Goal: Information Seeking & Learning: Find specific fact

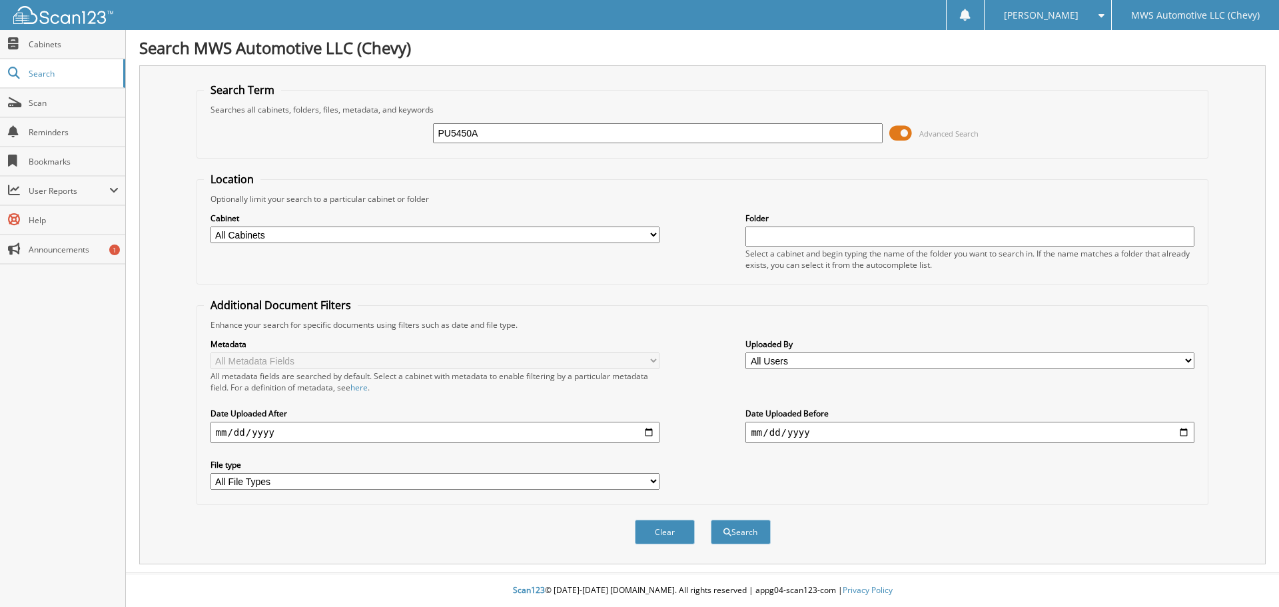
type input "PU5450A"
click at [711, 519] on button "Search" at bounding box center [741, 531] width 60 height 25
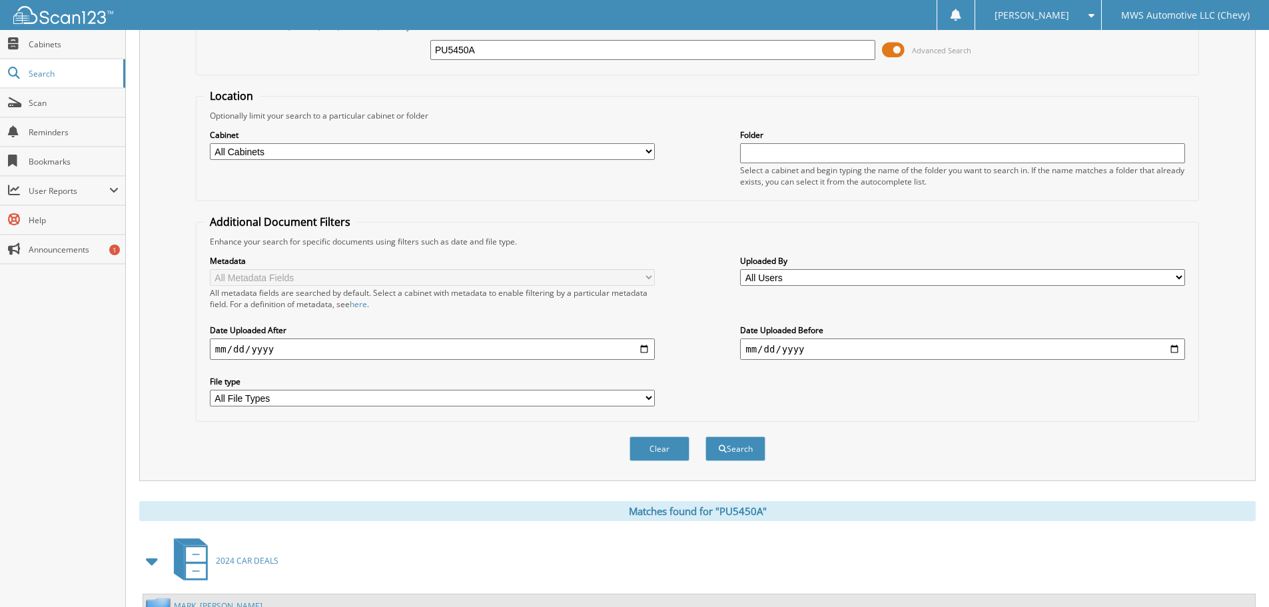
scroll to position [378, 0]
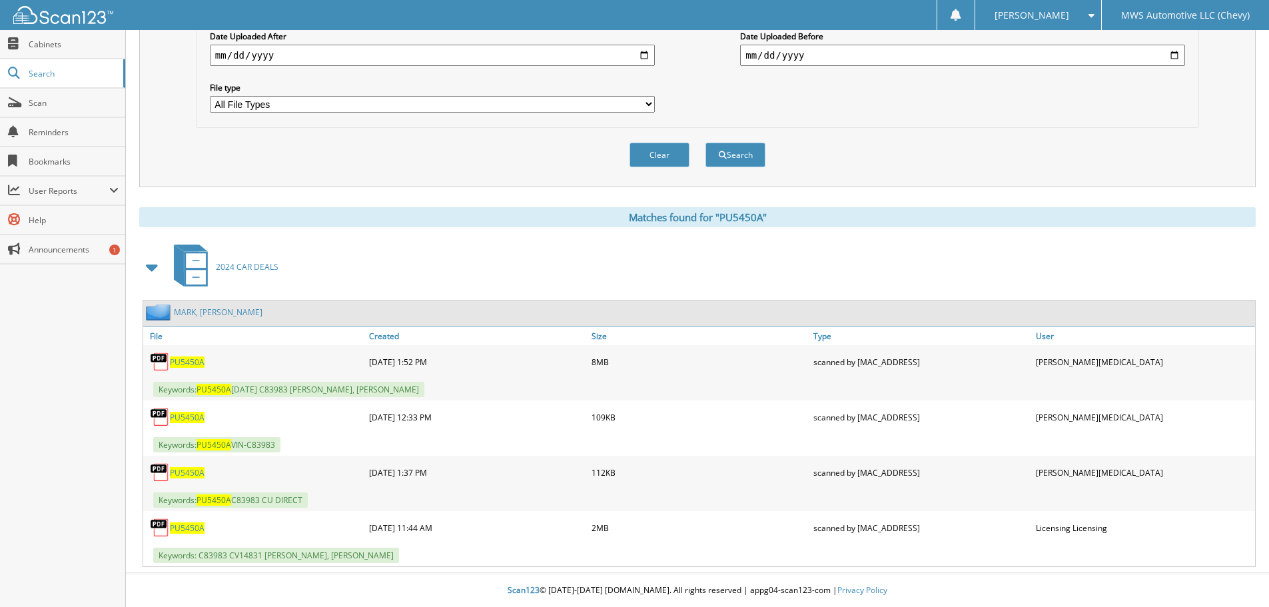
click at [186, 360] on span "PU5450A" at bounding box center [187, 361] width 35 height 11
click at [55, 72] on span "Search" at bounding box center [73, 73] width 88 height 11
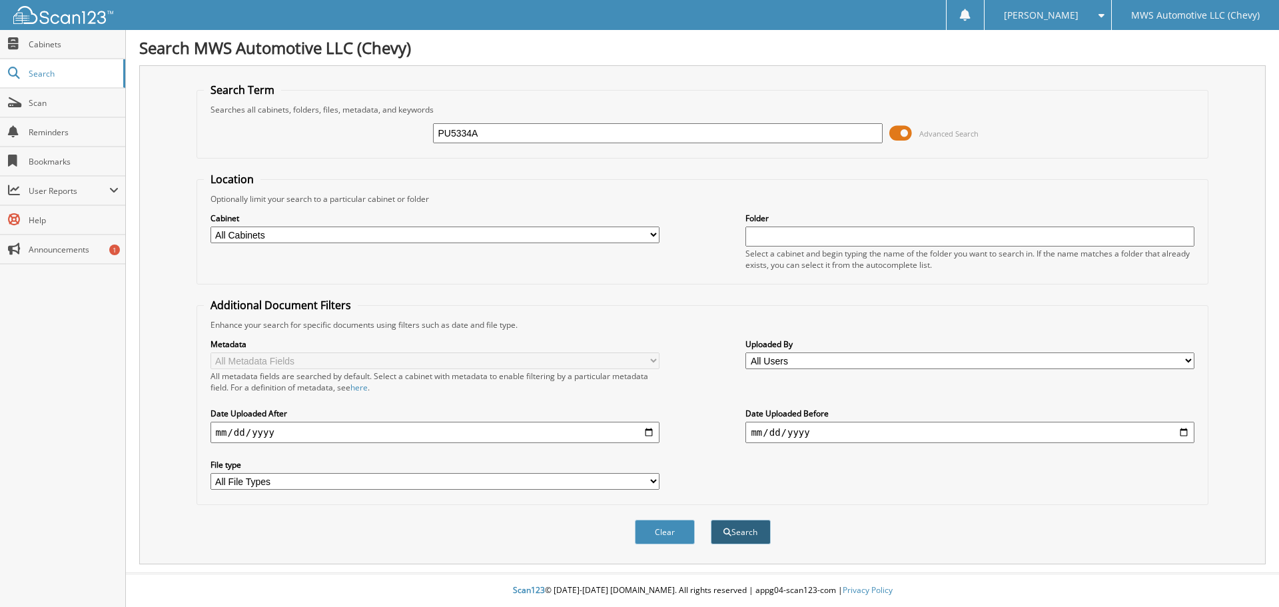
type input "PU5334A"
click at [757, 534] on button "Search" at bounding box center [741, 531] width 60 height 25
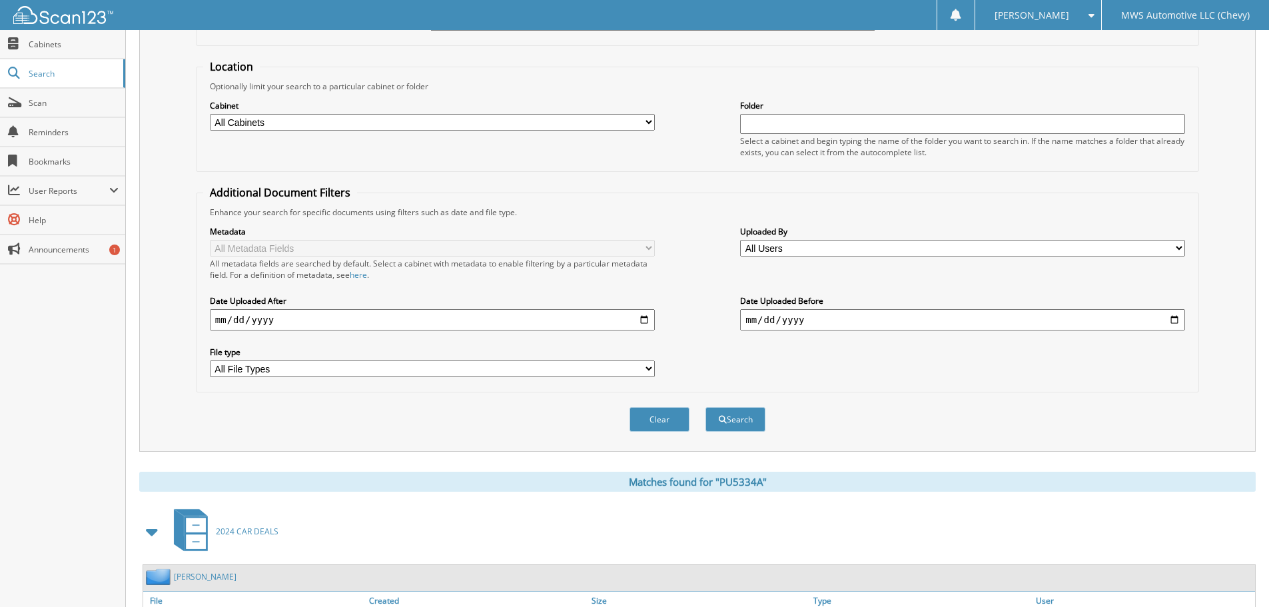
scroll to position [322, 0]
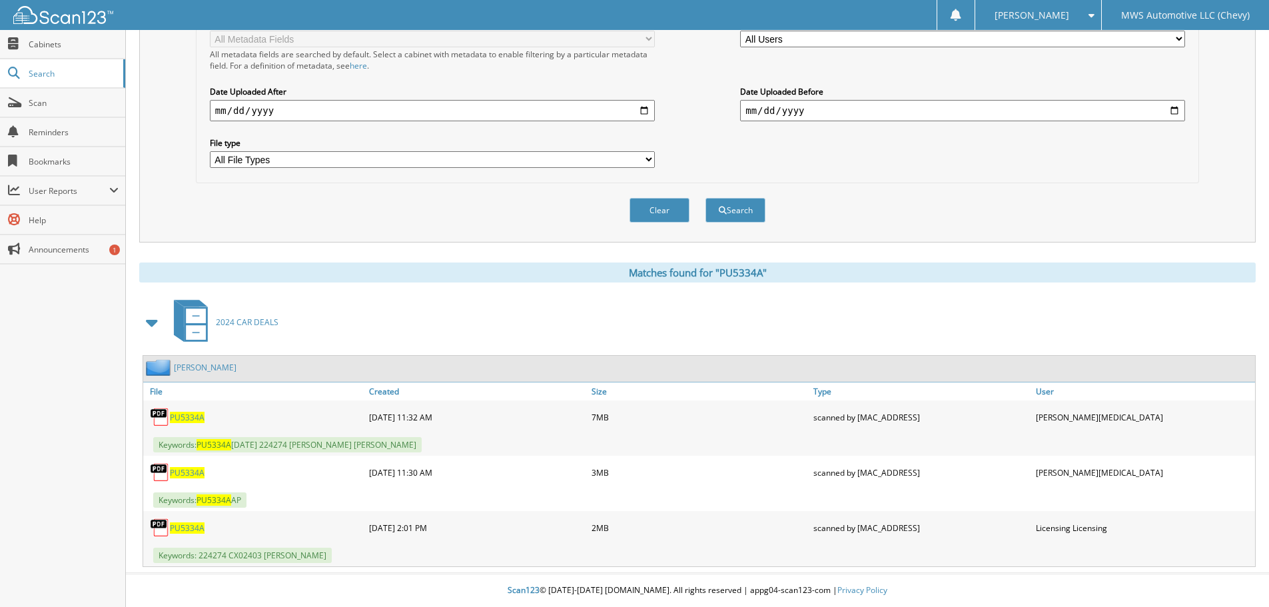
click at [195, 418] on span "PU5334A" at bounding box center [187, 417] width 35 height 11
